Goal: Check status: Check status

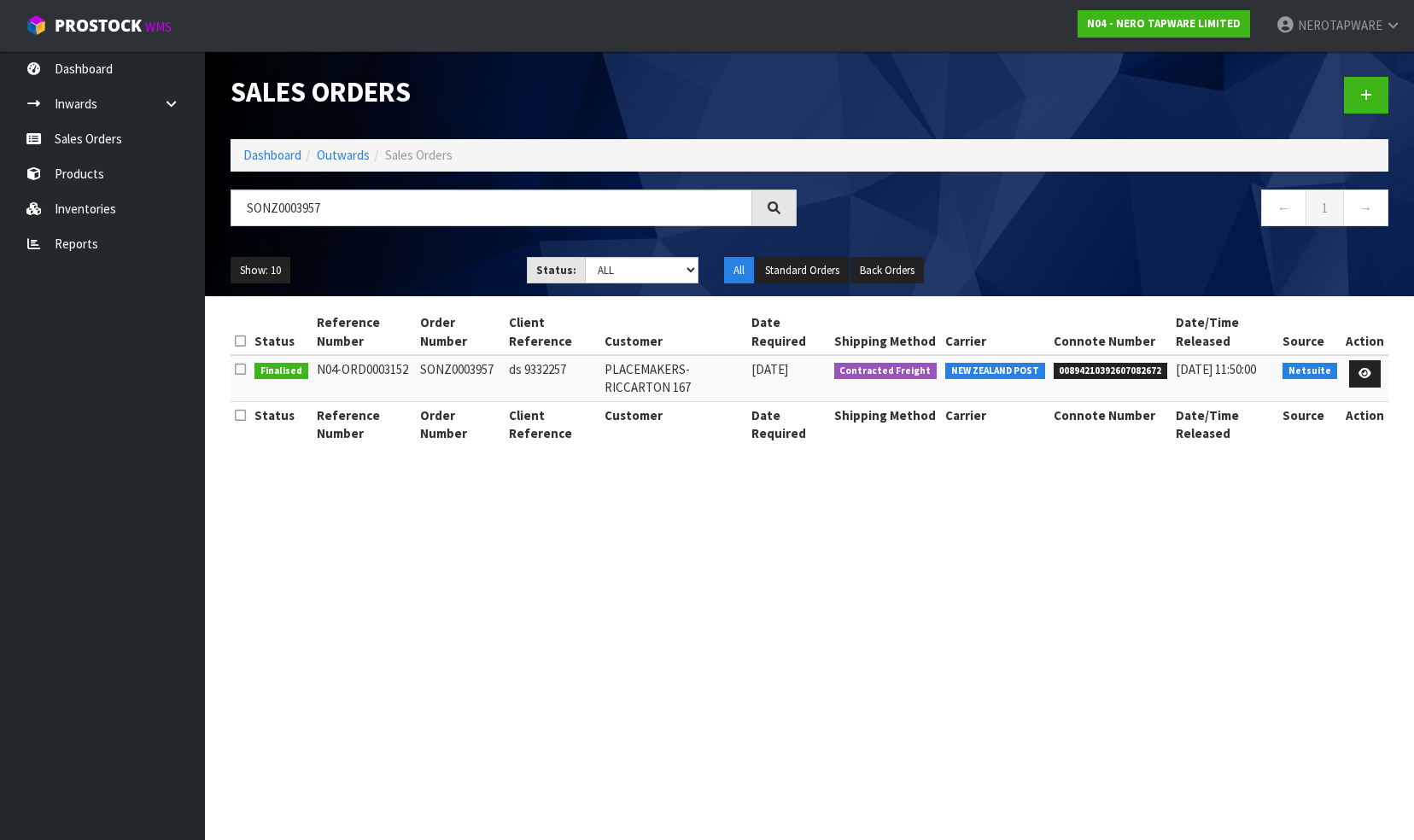
click at [1096, 367] on span "00894210392607082672" at bounding box center [1111, 371] width 114 height 17
copy span "00894210392607082672"
click at [359, 212] on input "SONZ0003957" at bounding box center [492, 207] width 522 height 37
drag, startPoint x: 359, startPoint y: 212, endPoint x: 348, endPoint y: 214, distance: 11.2
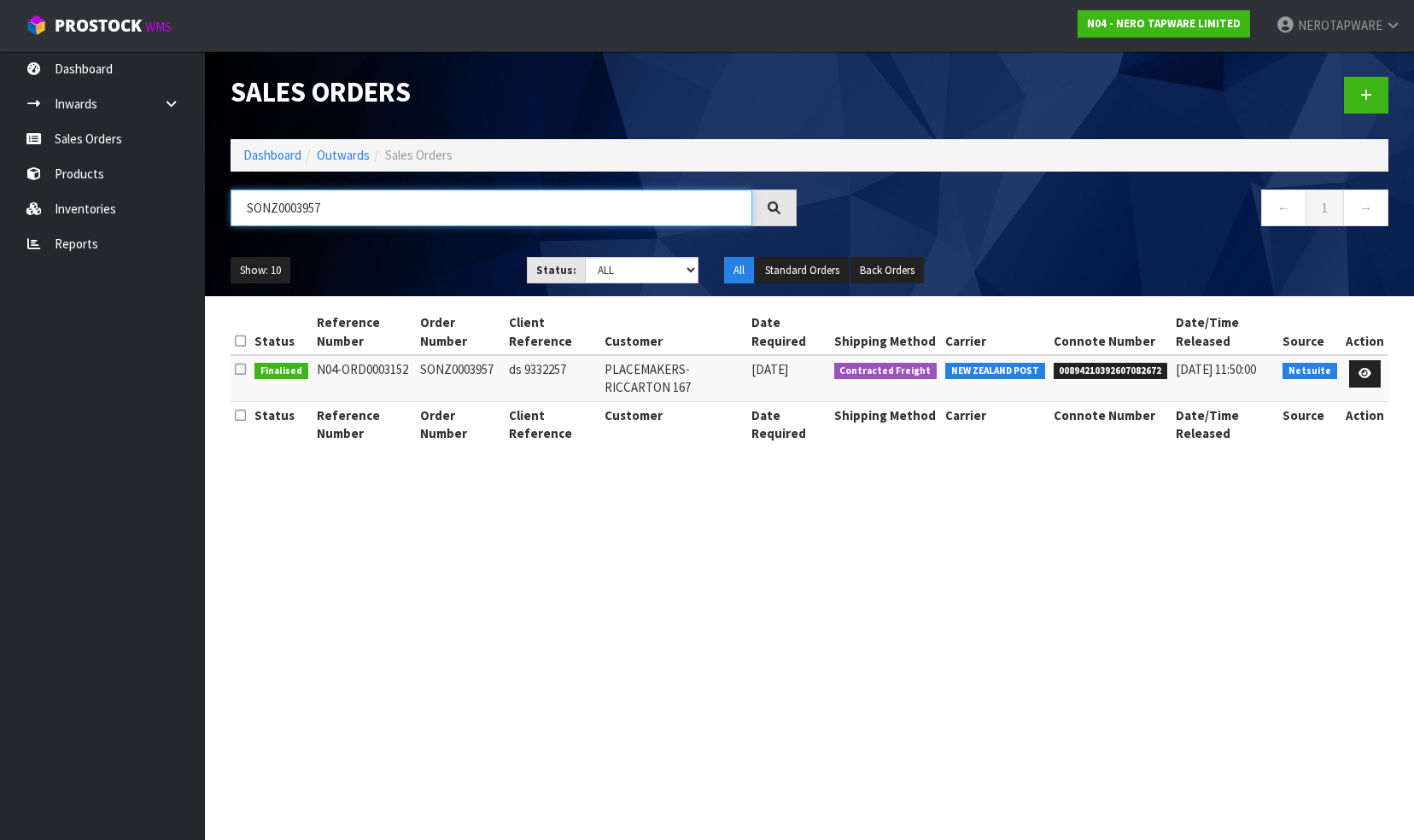
click at [353, 213] on input "SONZ0003957" at bounding box center [492, 207] width 522 height 37
type input "p"
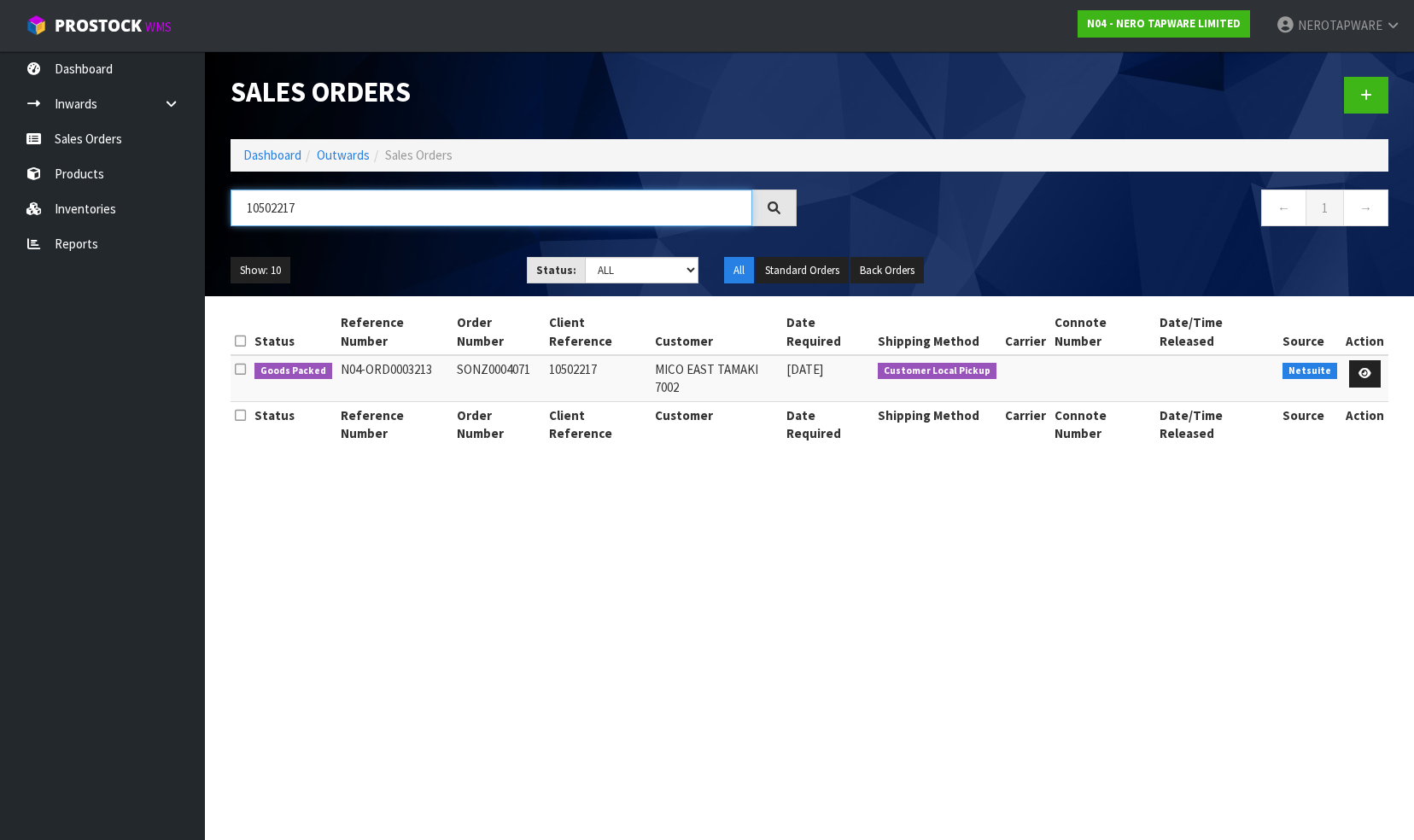
type input "10502217"
click at [998, 237] on div "← 1 →" at bounding box center [1105, 217] width 592 height 55
drag, startPoint x: 456, startPoint y: 350, endPoint x: 533, endPoint y: 345, distance: 77.2
click at [533, 355] on td "SONZ0004071" at bounding box center [498, 378] width 92 height 46
drag, startPoint x: 533, startPoint y: 345, endPoint x: 473, endPoint y: 260, distance: 104.0
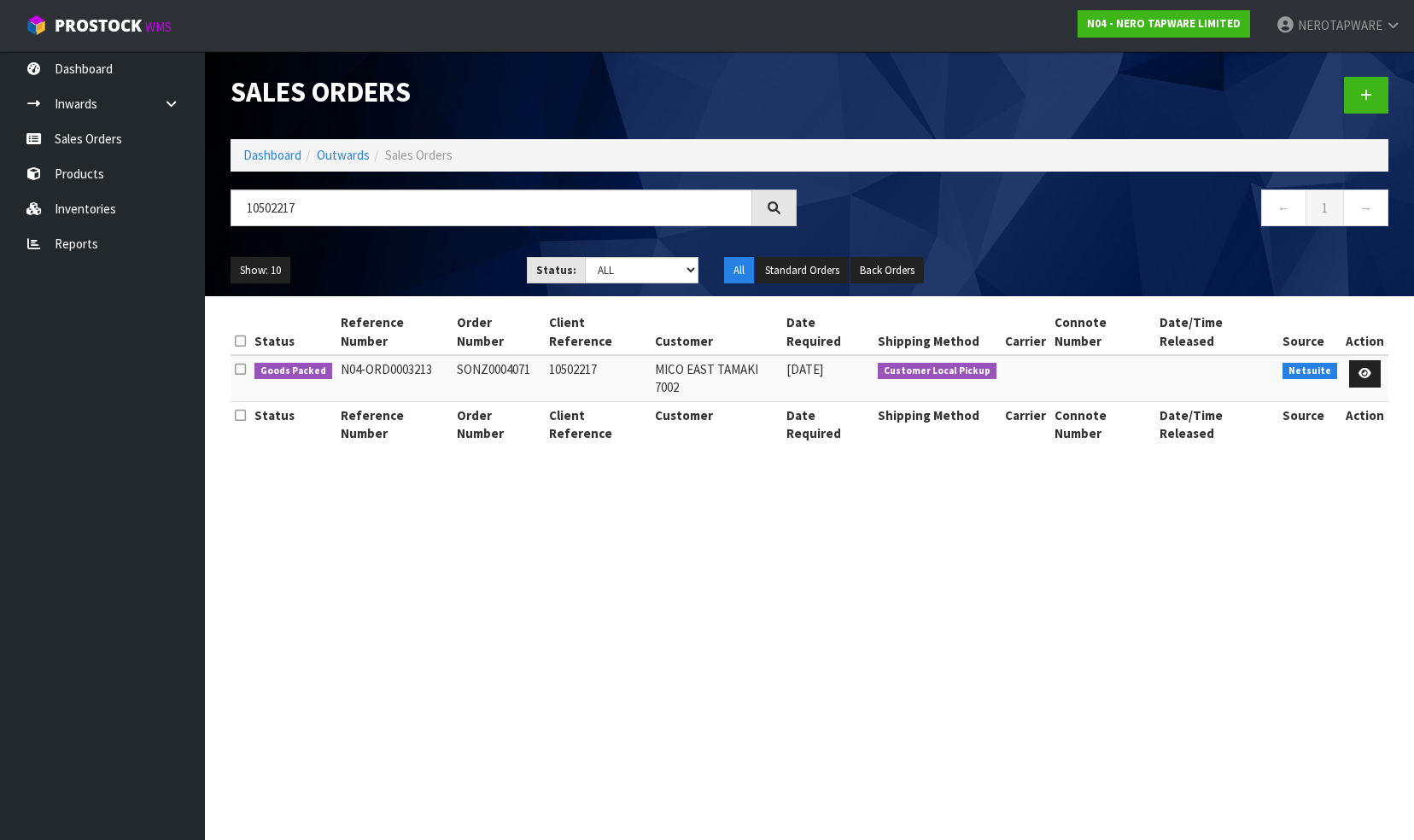
click at [473, 260] on ul "Show: 10 5 10 25 50" at bounding box center [366, 270] width 270 height 27
